Goal: Task Accomplishment & Management: Manage account settings

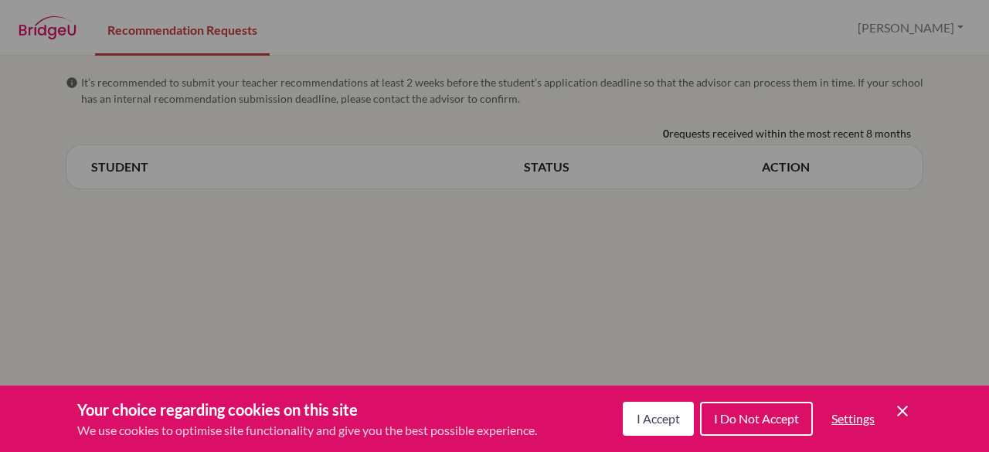
click at [645, 415] on span "I Accept" at bounding box center [658, 418] width 43 height 15
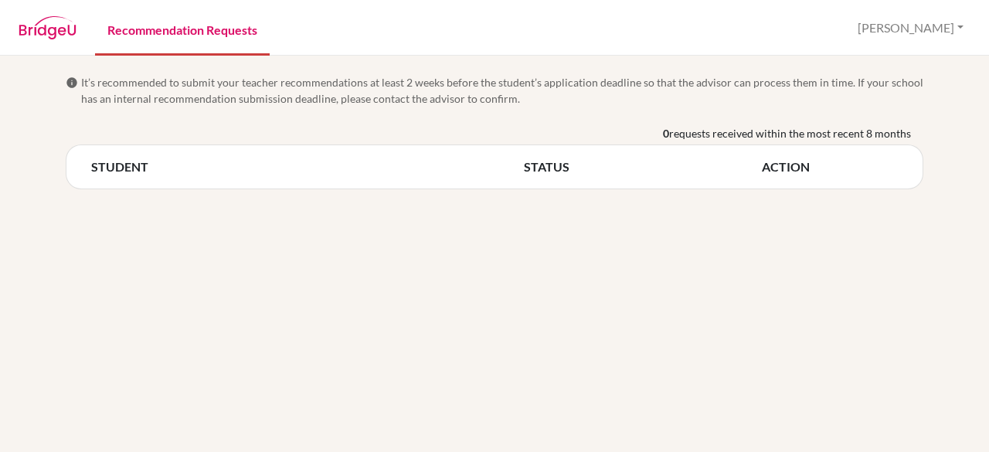
click at [122, 34] on link "Recommendation Requests" at bounding box center [182, 28] width 175 height 53
click at [60, 32] on img at bounding box center [48, 27] width 58 height 23
drag, startPoint x: 82, startPoint y: 152, endPoint x: 578, endPoint y: 390, distance: 550.7
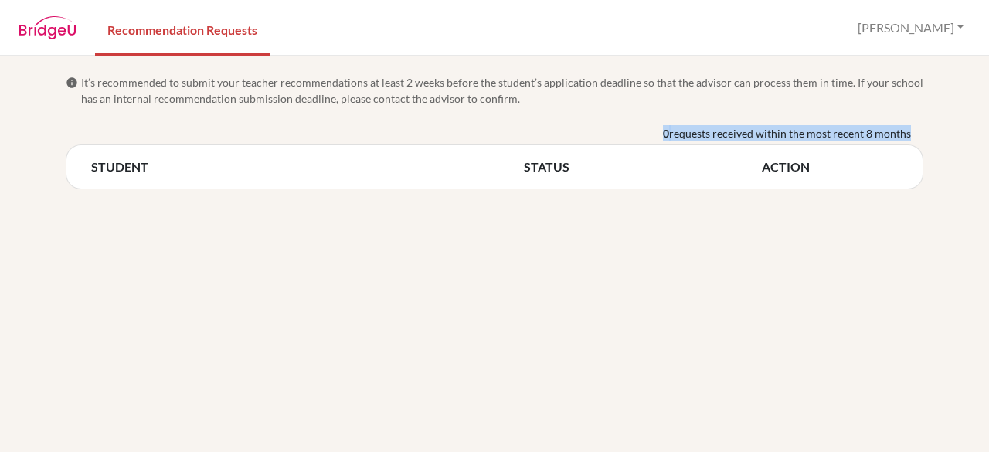
click at [578, 390] on div "info It’s recommended to submit your teacher recommendations at least 2 weeks b…" at bounding box center [494, 254] width 989 height 397
click at [513, 317] on div "info It’s recommended to submit your teacher recommendations at least 2 weeks b…" at bounding box center [494, 254] width 989 height 397
